Goal: Find specific page/section: Find specific page/section

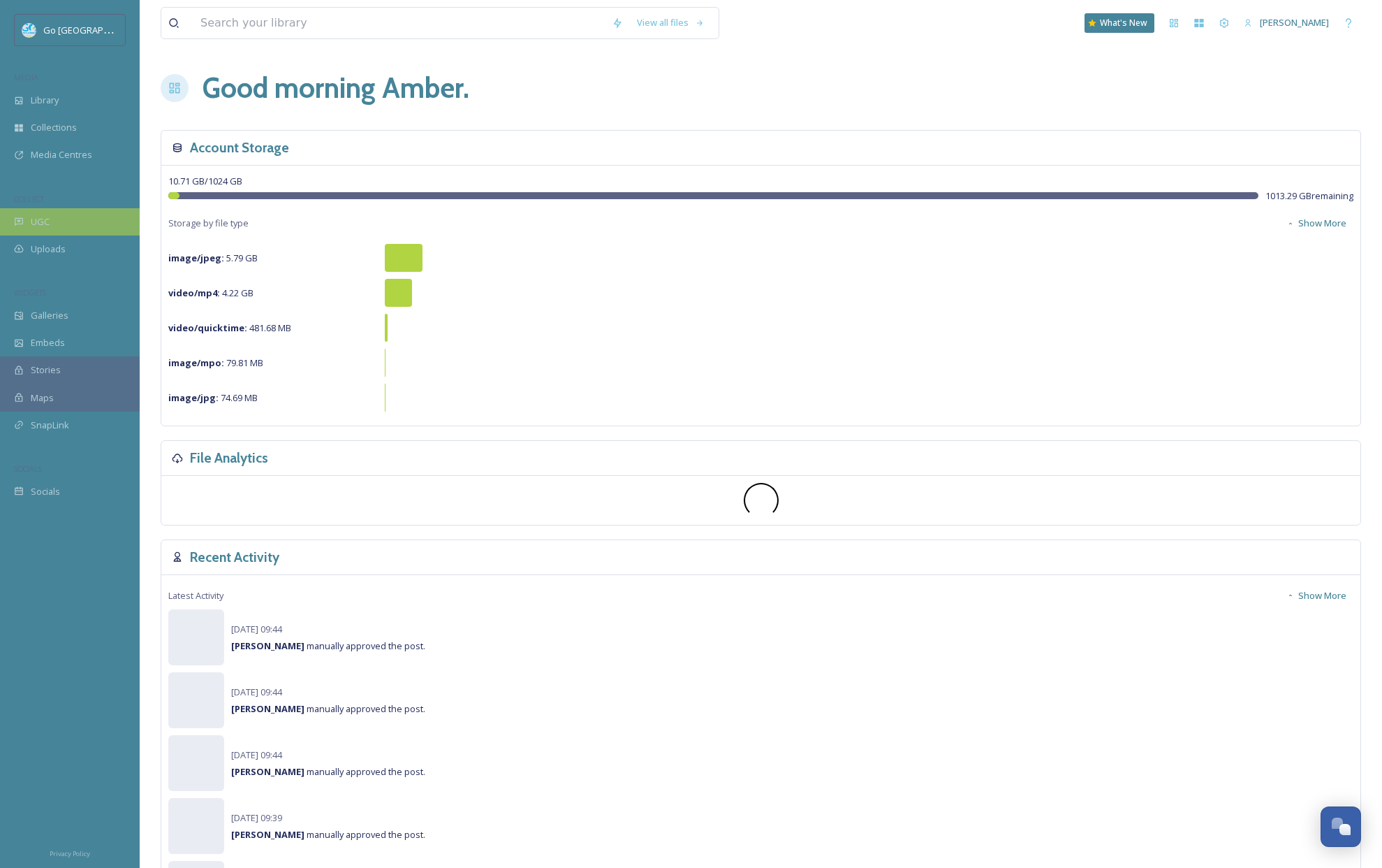
click at [40, 224] on span "UGC" at bounding box center [40, 221] width 19 height 13
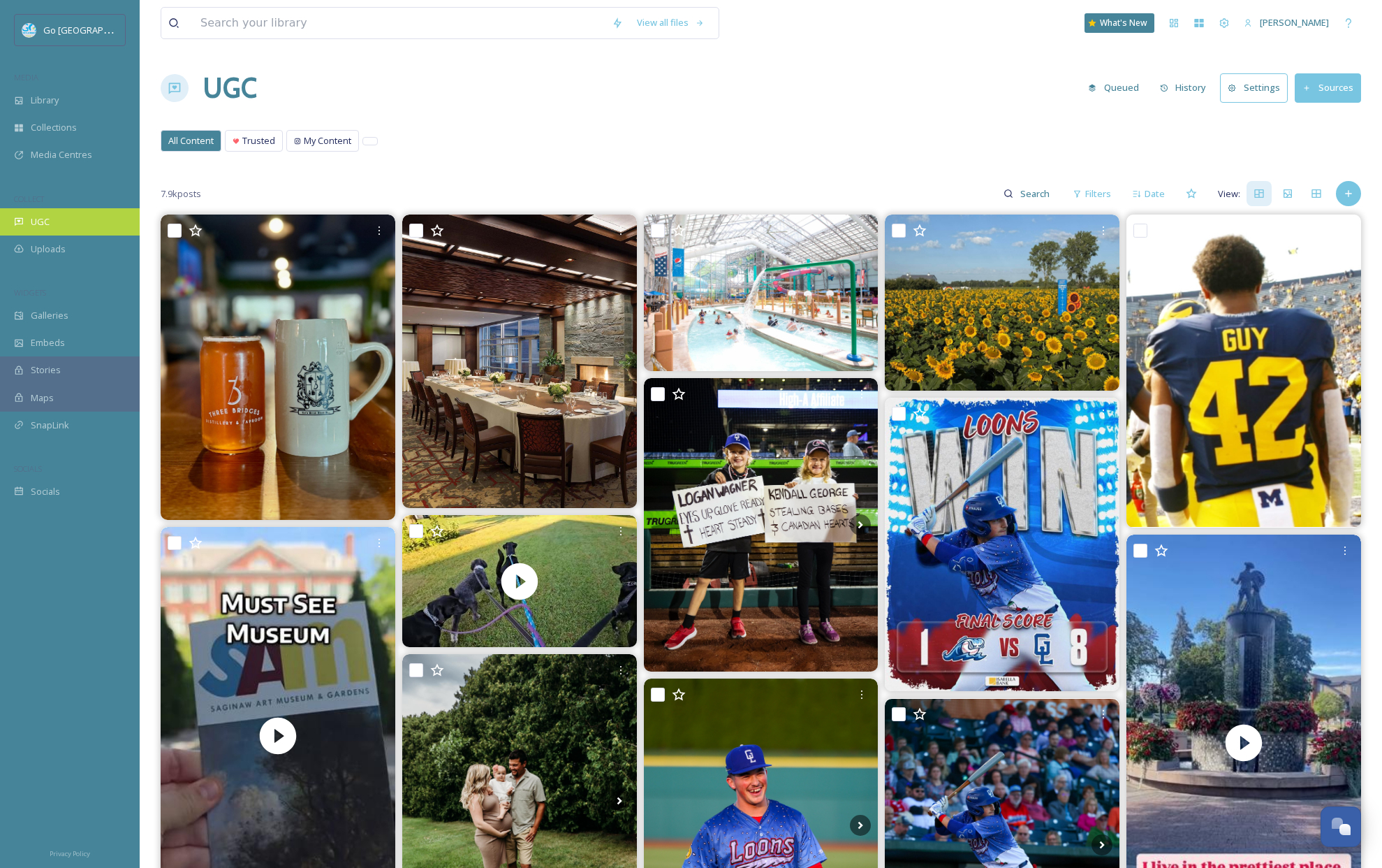
click at [52, 220] on div "UGC" at bounding box center [70, 221] width 139 height 27
